Goal: Information Seeking & Learning: Learn about a topic

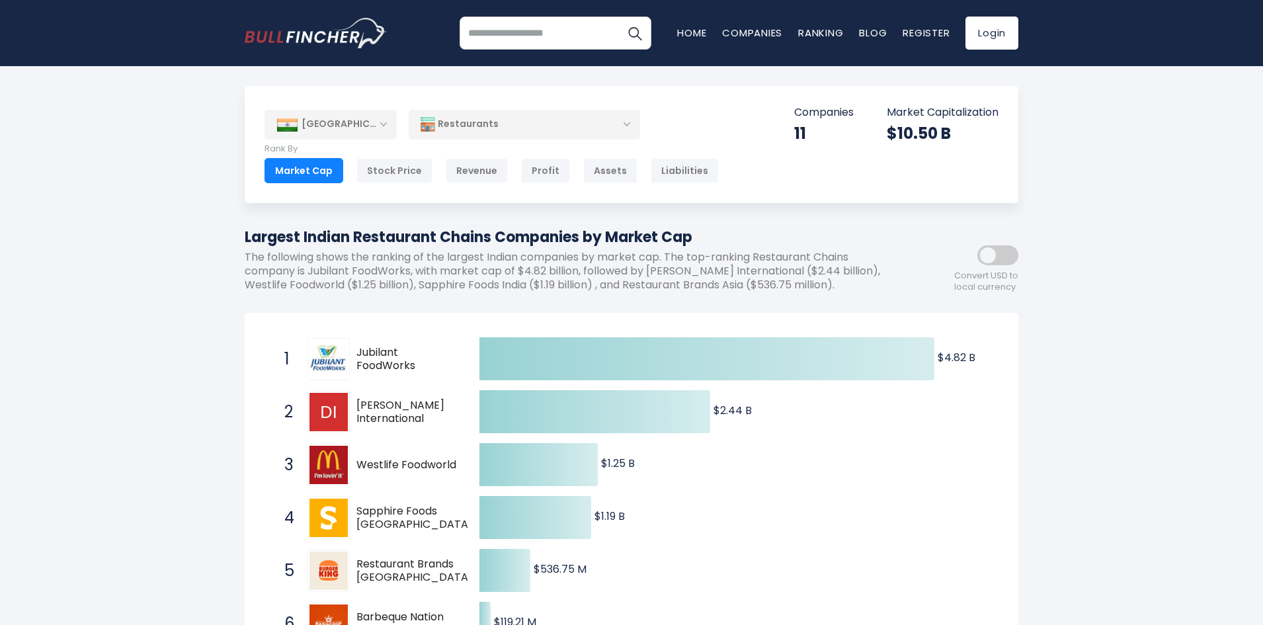
click at [391, 124] on div "[GEOGRAPHIC_DATA]" at bounding box center [330, 124] width 132 height 29
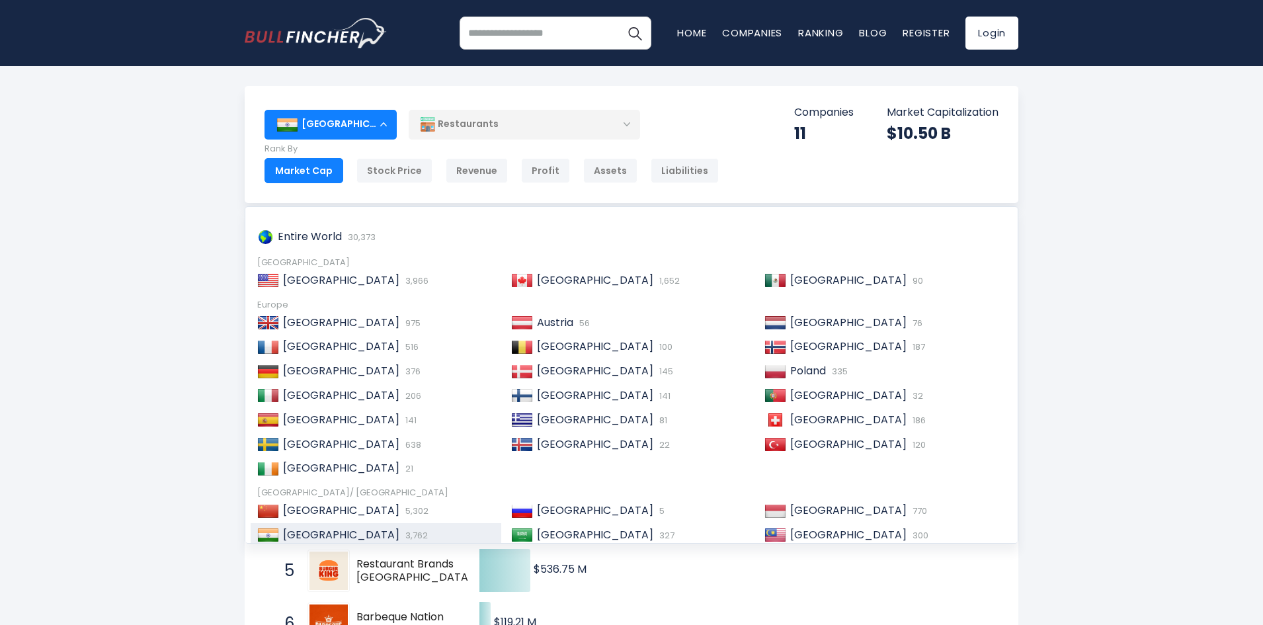
click at [402, 512] on span "5,302" at bounding box center [415, 510] width 26 height 13
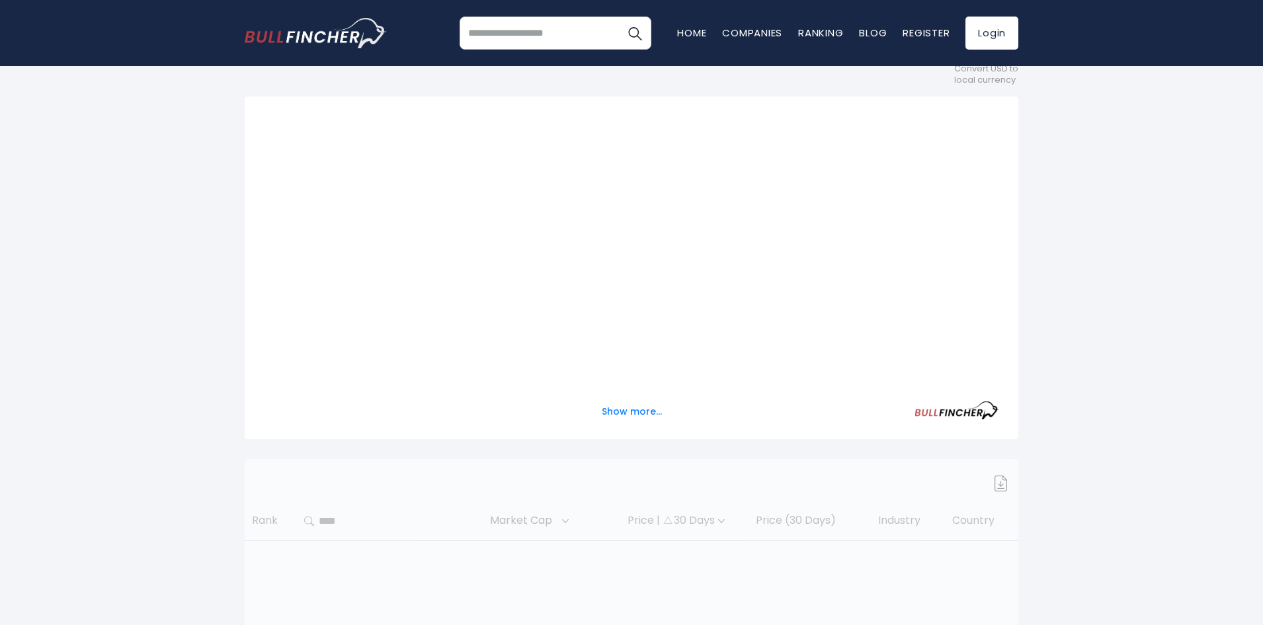
scroll to position [198, 0]
click at [612, 411] on button "Show more..." at bounding box center [632, 411] width 76 height 22
click at [612, 409] on button "Show less..." at bounding box center [631, 411] width 69 height 22
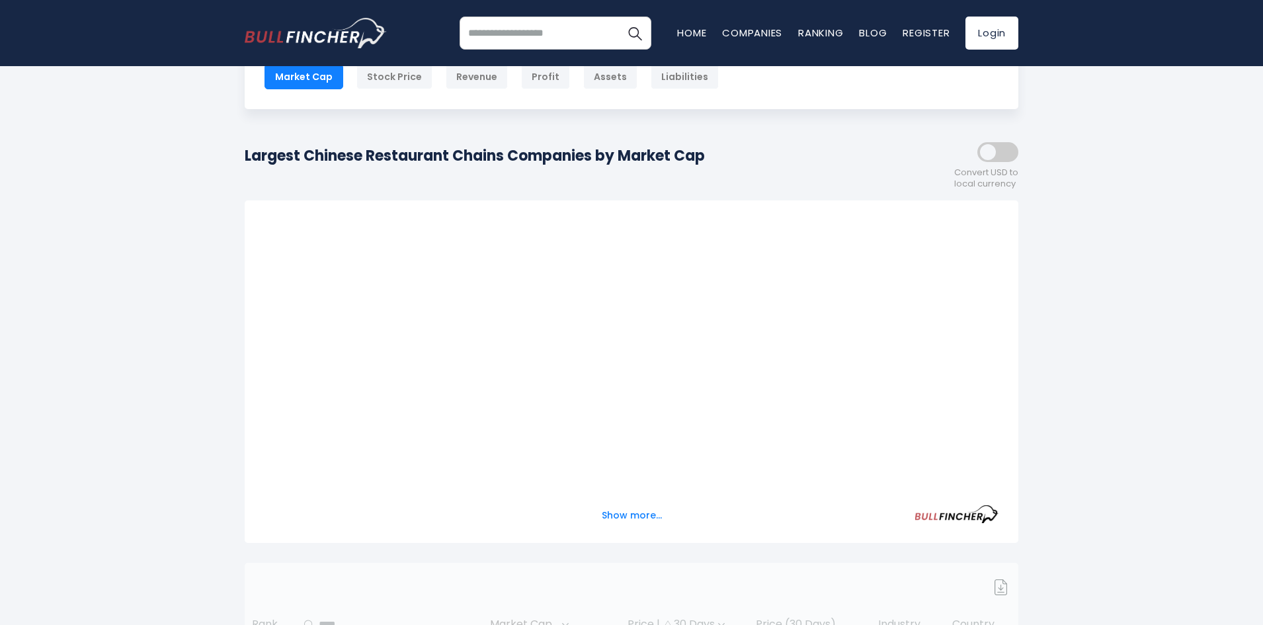
scroll to position [0, 0]
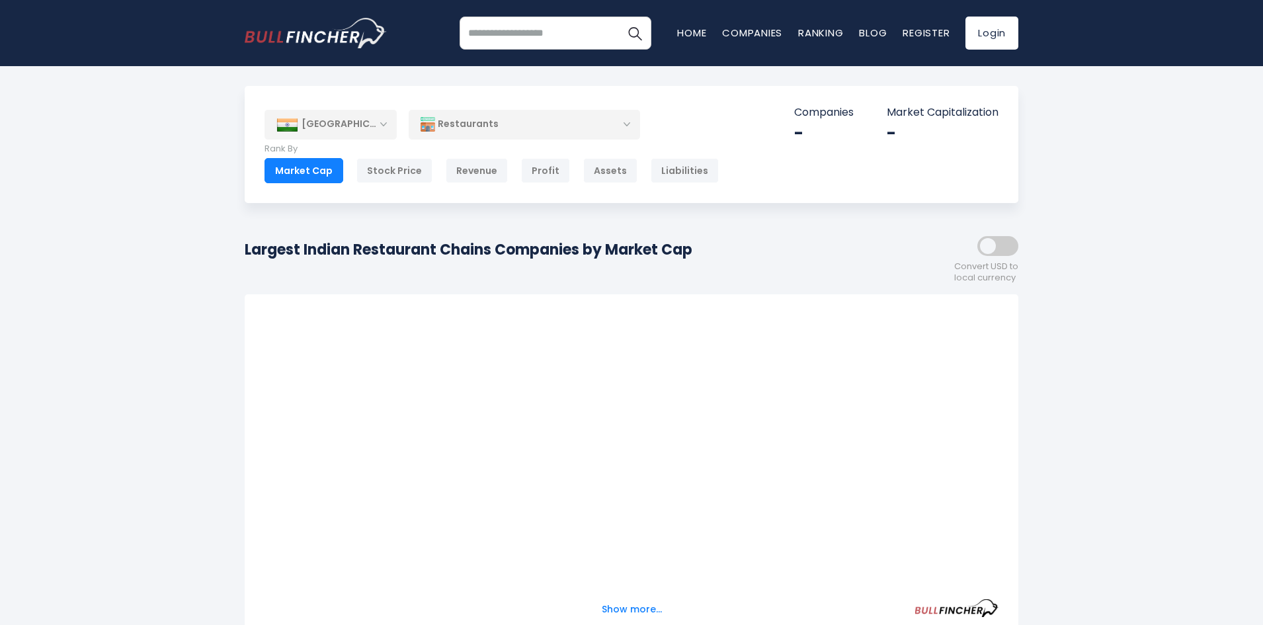
click at [349, 116] on div "[GEOGRAPHIC_DATA]" at bounding box center [330, 124] width 132 height 29
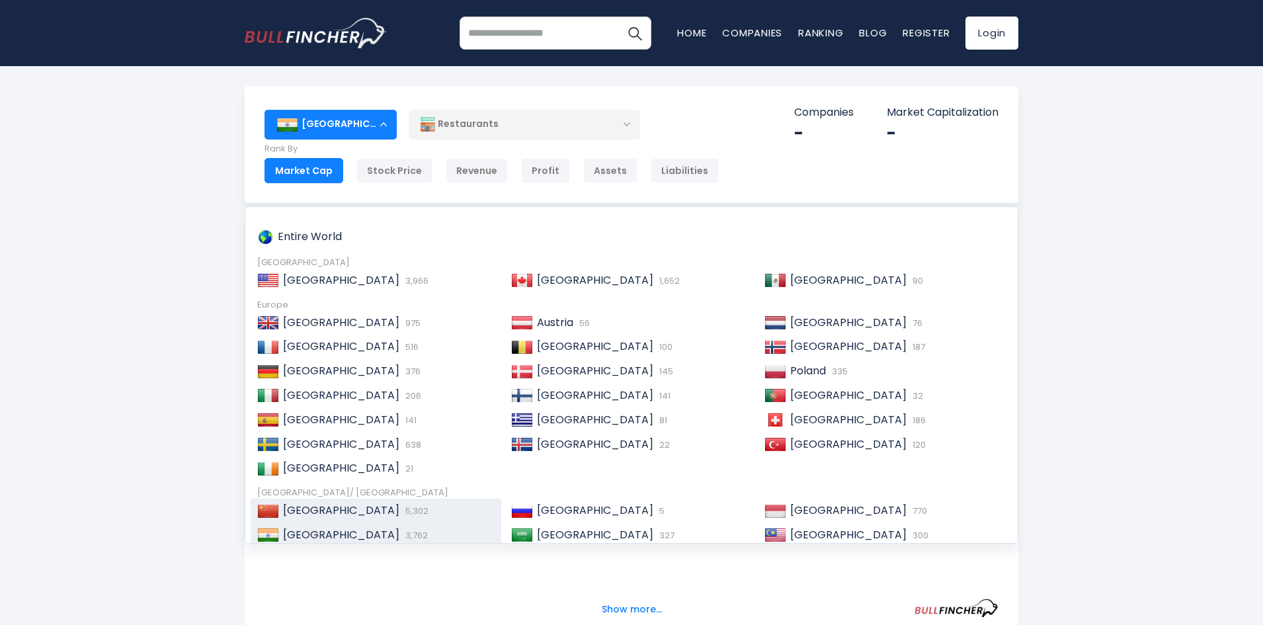
click at [307, 510] on span "[GEOGRAPHIC_DATA]" at bounding box center [341, 509] width 116 height 15
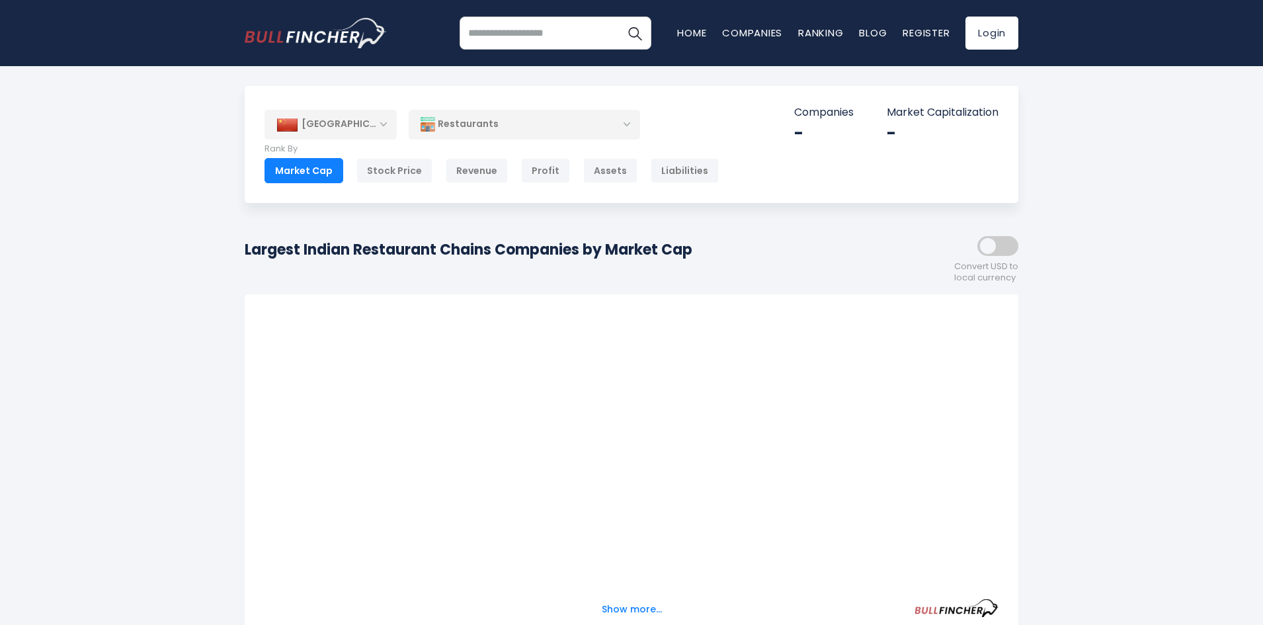
click at [430, 123] on img at bounding box center [427, 124] width 15 height 15
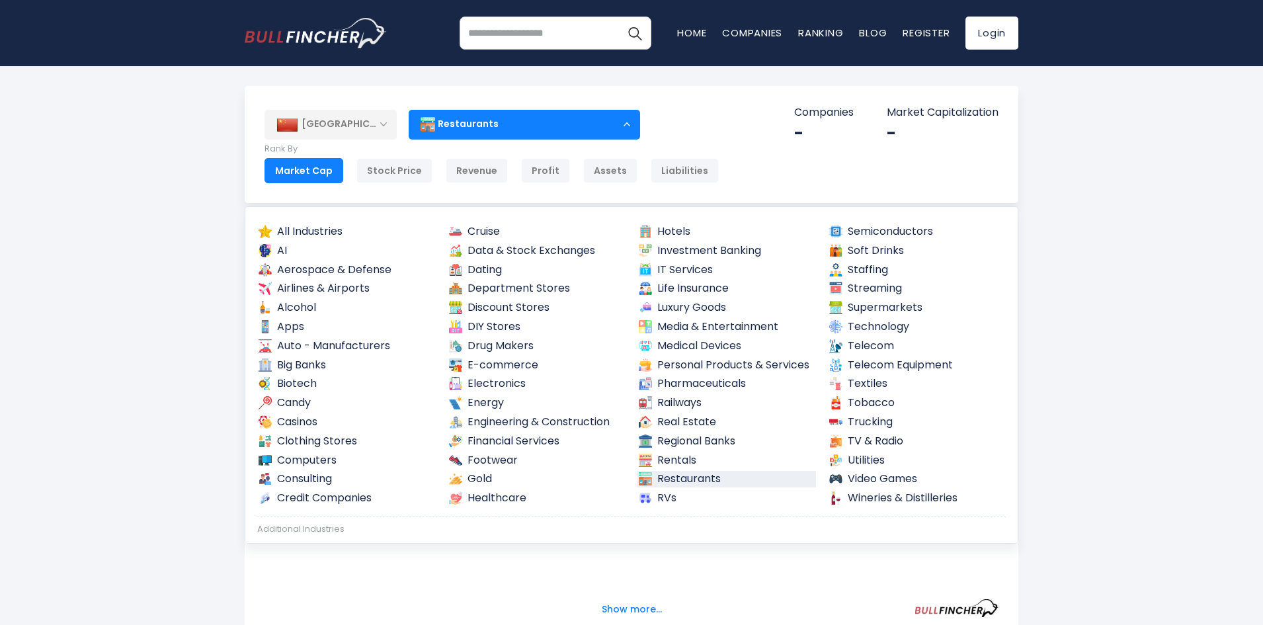
click at [683, 475] on link "Restaurants" at bounding box center [726, 479] width 179 height 17
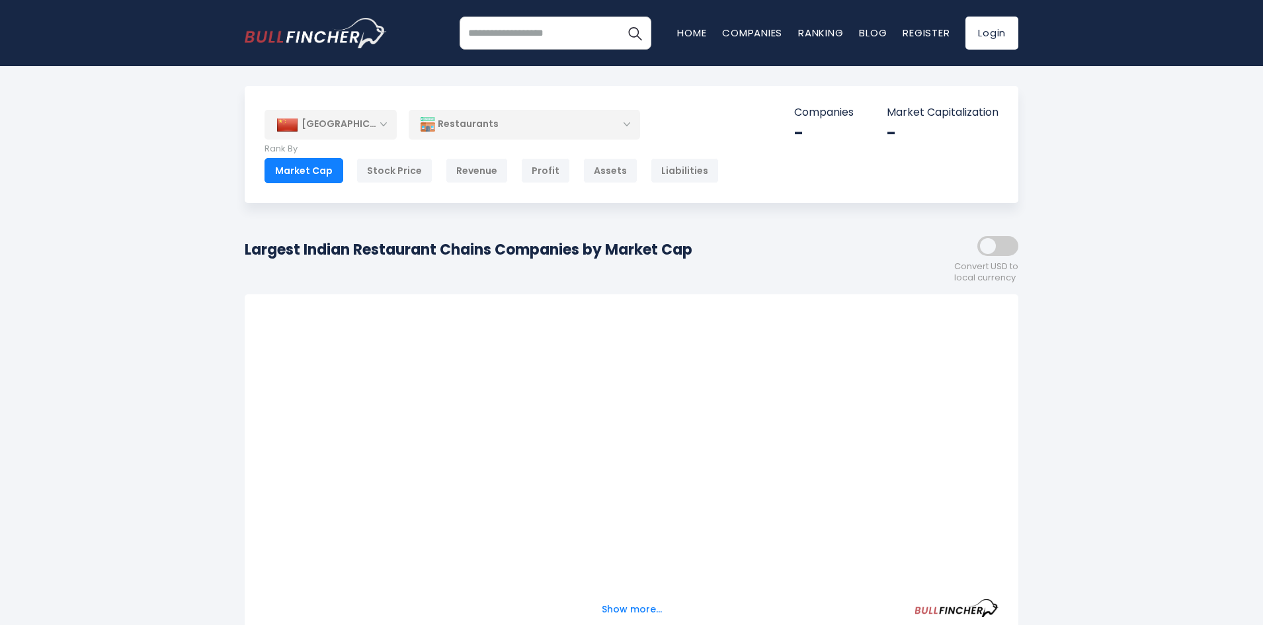
click at [715, 165] on div "China Entire World North America" at bounding box center [632, 144] width 774 height 117
click at [384, 120] on div "[GEOGRAPHIC_DATA]" at bounding box center [330, 124] width 132 height 29
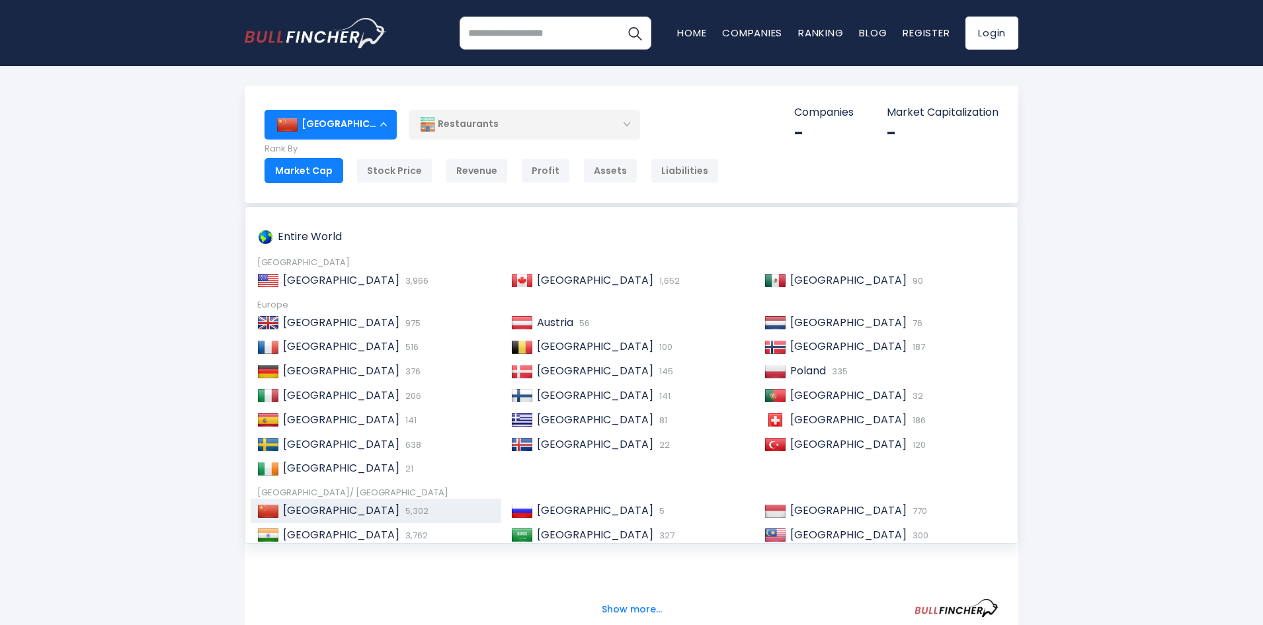
click at [384, 120] on div "[GEOGRAPHIC_DATA]" at bounding box center [330, 124] width 132 height 29
